Goal: Transaction & Acquisition: Purchase product/service

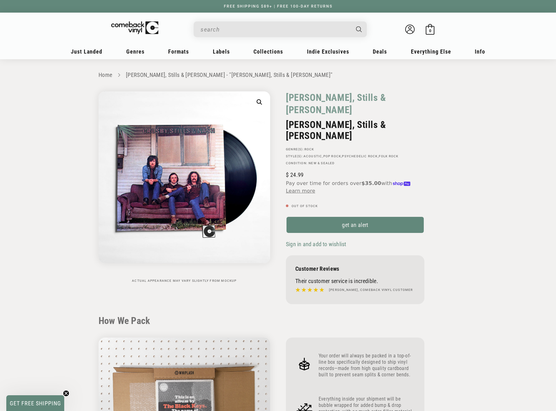
scroll to position [535, 0]
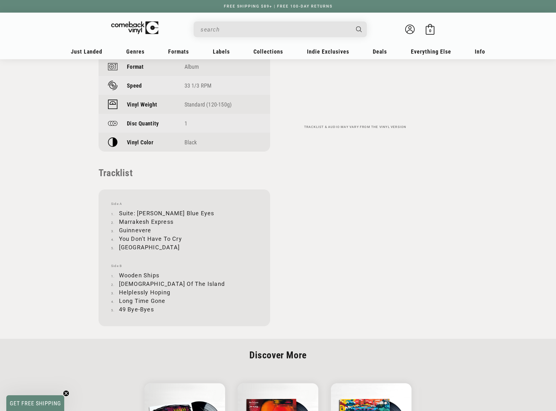
click at [222, 27] on input "When autocomplete results are available use up and down arrows to review and en…" at bounding box center [275, 29] width 149 height 13
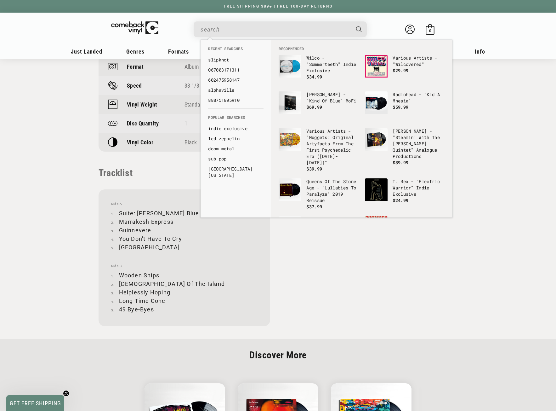
paste input "Nektar - Recycled"
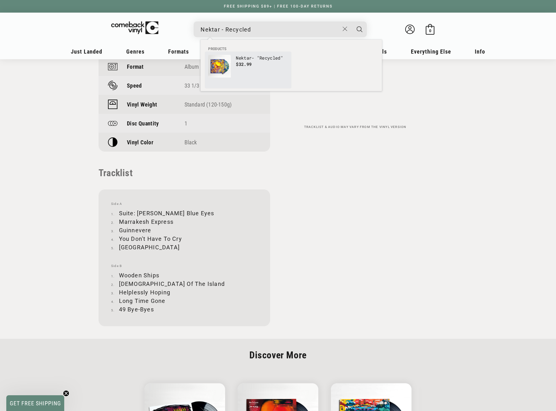
type input "Nektar - Recycled"
click at [218, 66] on img "Products" at bounding box center [219, 66] width 23 height 23
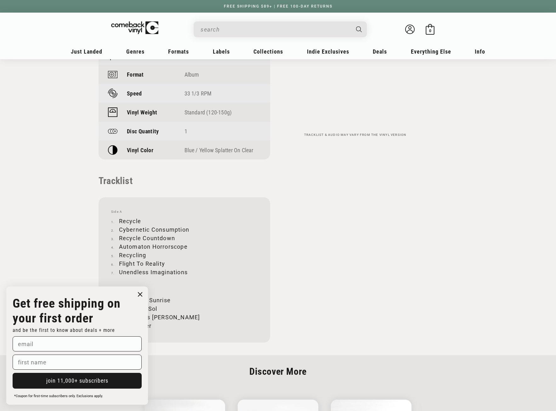
scroll to position [630, 0]
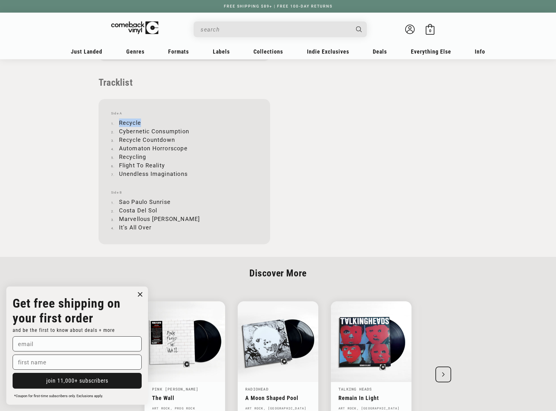
drag, startPoint x: 119, startPoint y: 121, endPoint x: 140, endPoint y: 119, distance: 20.8
click at [140, 119] on li "Recycle" at bounding box center [184, 122] width 146 height 9
copy li "Recycle"
drag, startPoint x: 119, startPoint y: 129, endPoint x: 188, endPoint y: 128, distance: 69.0
click at [188, 128] on li "Cybernetic Consumption" at bounding box center [184, 131] width 146 height 9
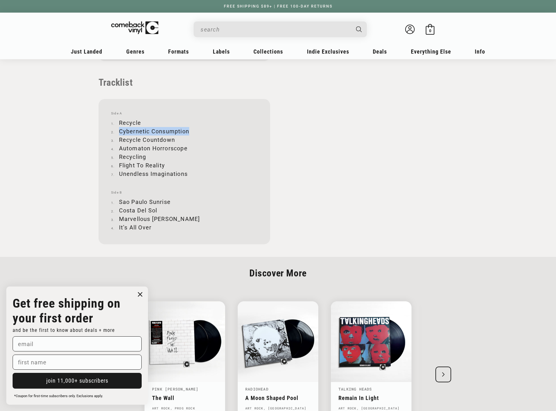
copy li "Cybernetic Consumption"
drag, startPoint x: 119, startPoint y: 137, endPoint x: 174, endPoint y: 139, distance: 54.8
click at [174, 139] on li "Recycle Countdown" at bounding box center [184, 139] width 146 height 9
copy li "Recycle Countdown"
drag, startPoint x: 120, startPoint y: 148, endPoint x: 186, endPoint y: 147, distance: 66.8
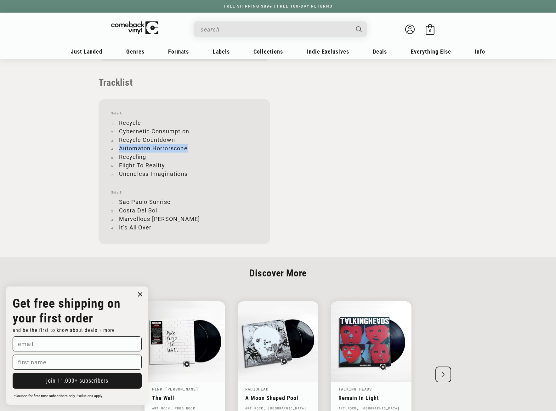
click at [186, 147] on li "Automaton Horrorscope" at bounding box center [184, 148] width 146 height 9
copy li "Automaton Horrorscope"
drag, startPoint x: 120, startPoint y: 157, endPoint x: 145, endPoint y: 156, distance: 25.5
click at [145, 156] on li "Recycling" at bounding box center [184, 156] width 146 height 9
copy li "Recycling"
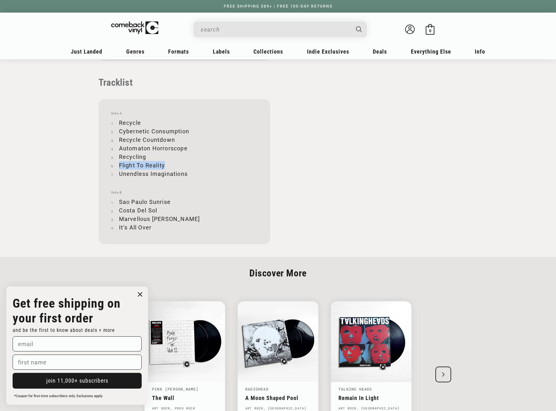
drag, startPoint x: 120, startPoint y: 166, endPoint x: 167, endPoint y: 165, distance: 46.9
click at [167, 165] on li "Flight To Reality" at bounding box center [184, 165] width 146 height 9
copy li "Flight To Reality"
drag, startPoint x: 119, startPoint y: 173, endPoint x: 186, endPoint y: 173, distance: 66.8
click at [186, 173] on li "Unendless Imaginations" at bounding box center [184, 173] width 146 height 9
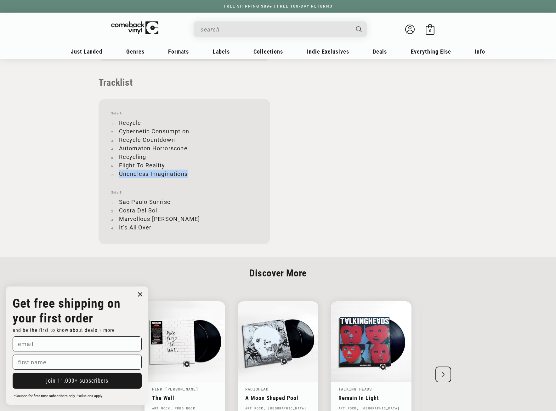
copy li "Unendless Imaginations"
drag, startPoint x: 120, startPoint y: 201, endPoint x: 171, endPoint y: 201, distance: 50.4
click at [171, 201] on li "Sao Paulo Sunrise" at bounding box center [184, 201] width 146 height 9
copy li "Sao Paulo Sunrise"
drag, startPoint x: 120, startPoint y: 208, endPoint x: 158, endPoint y: 208, distance: 38.1
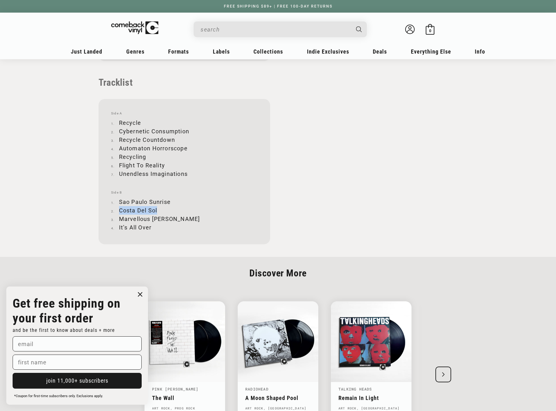
click at [158, 208] on li "Costa Del Sol" at bounding box center [184, 210] width 146 height 9
copy li "Costa Del Sol"
drag, startPoint x: 120, startPoint y: 219, endPoint x: 171, endPoint y: 218, distance: 51.0
click at [171, 218] on li "Marvellous Moses" at bounding box center [184, 218] width 146 height 9
copy li "Marvellous Moses"
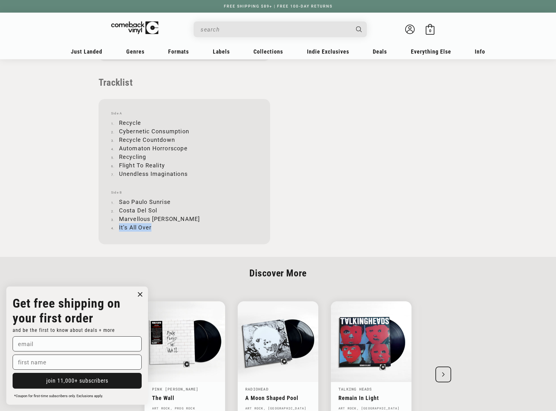
drag, startPoint x: 119, startPoint y: 226, endPoint x: 151, endPoint y: 226, distance: 31.2
click at [151, 226] on li "It’s All Over" at bounding box center [184, 227] width 146 height 9
click at [231, 25] on input "When autocomplete results are available use up and down arrows to review and en…" at bounding box center [275, 29] width 149 height 13
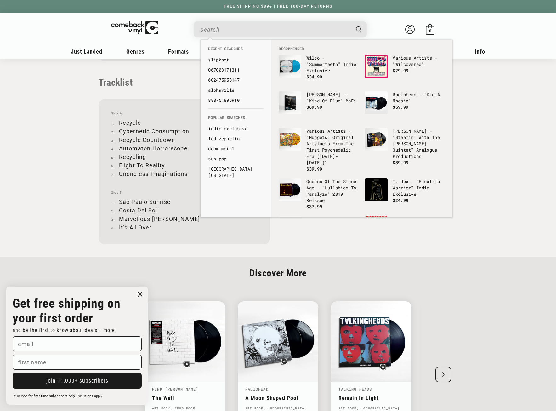
paste input "602537962105"
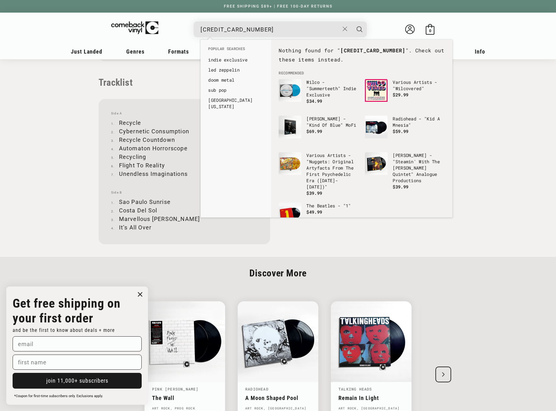
type input "602537962105"
